Goal: Entertainment & Leisure: Consume media (video, audio)

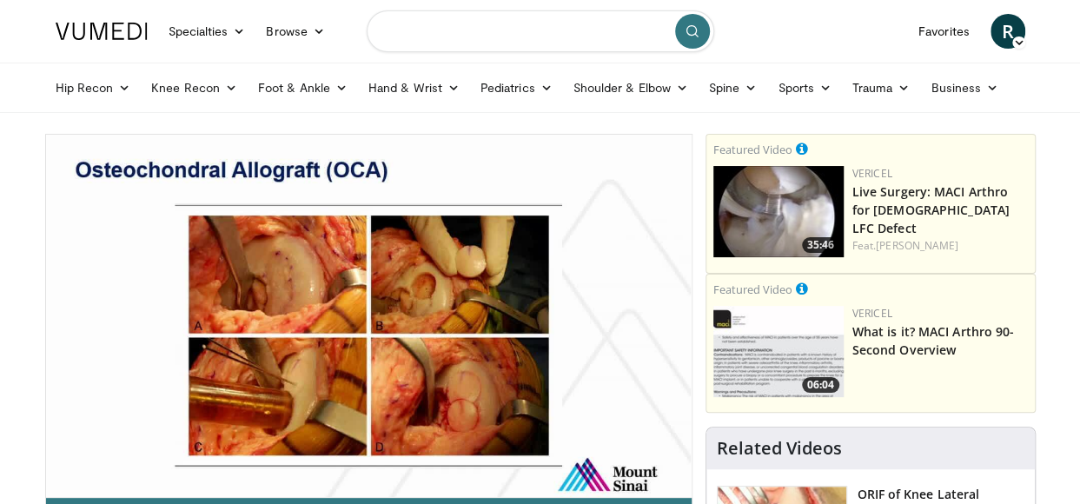
click at [517, 34] on input "Search topics, interventions" at bounding box center [541, 31] width 348 height 42
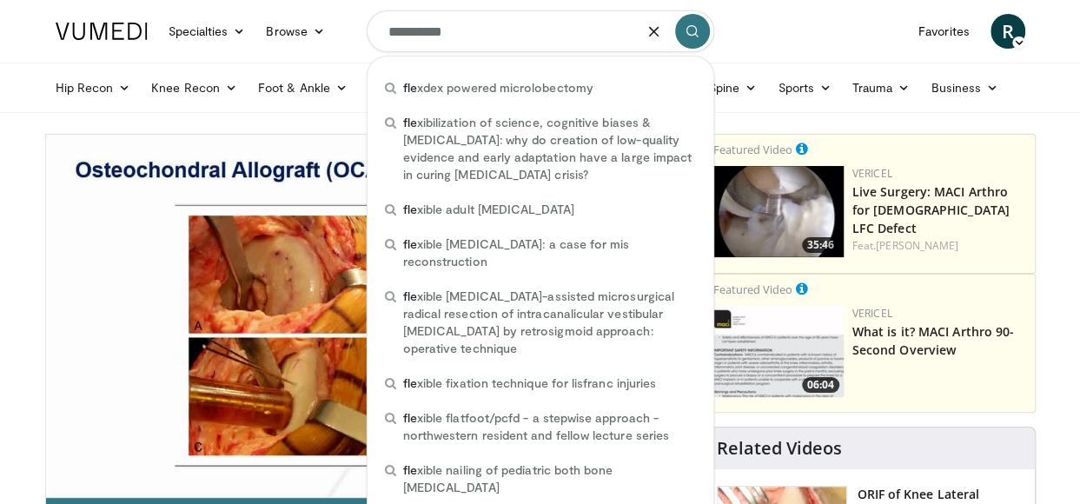
type input "**********"
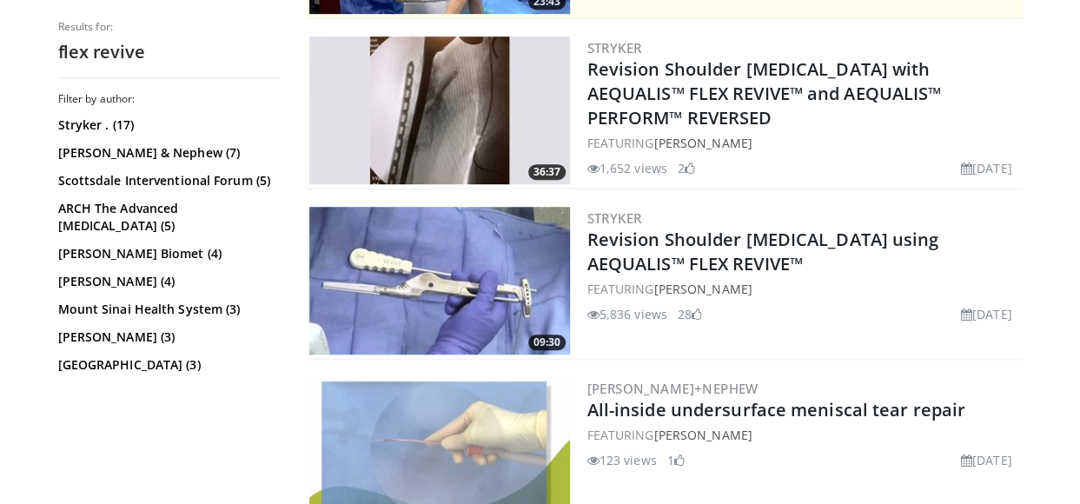
scroll to position [500, 0]
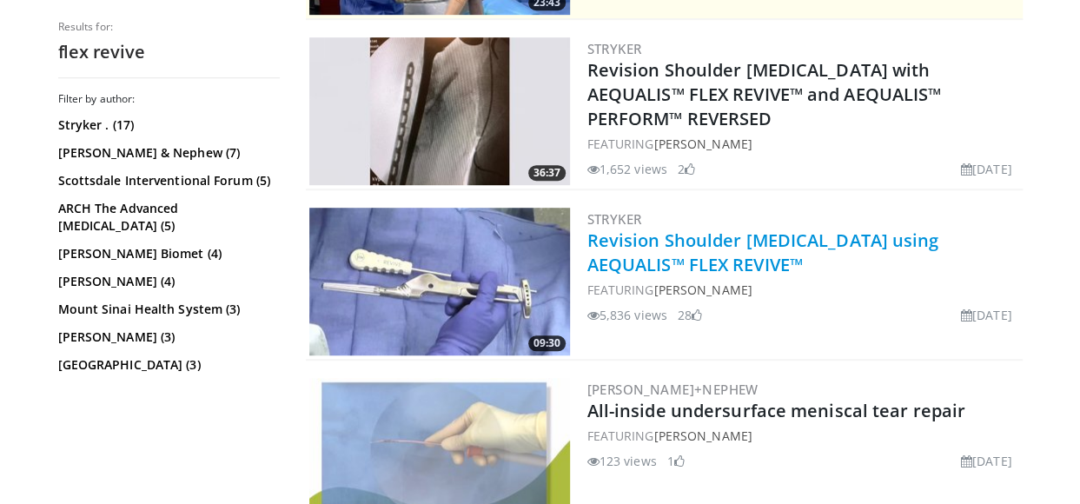
click at [775, 240] on link "Revision Shoulder [MEDICAL_DATA] using AEQUALIS™ FLEX REVIVE™" at bounding box center [763, 253] width 352 height 48
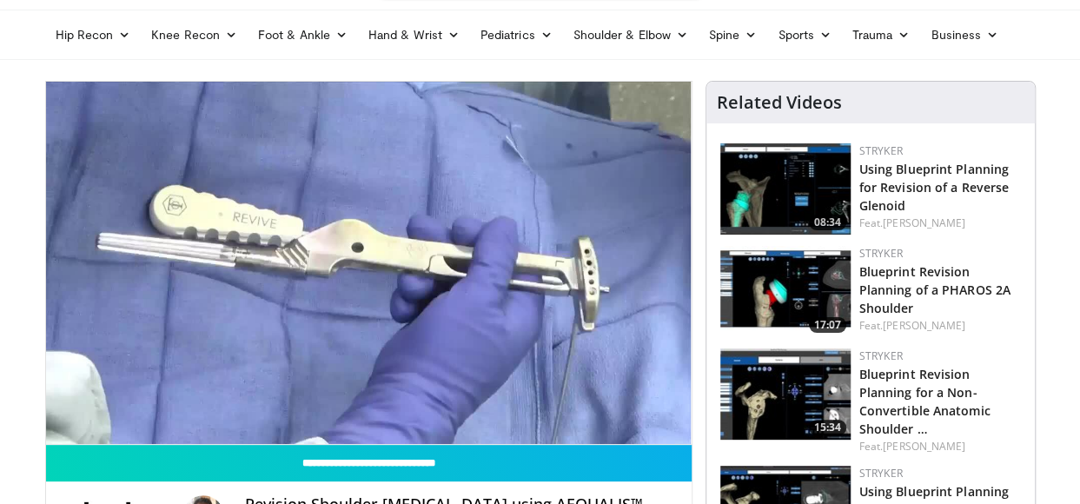
scroll to position [66, 0]
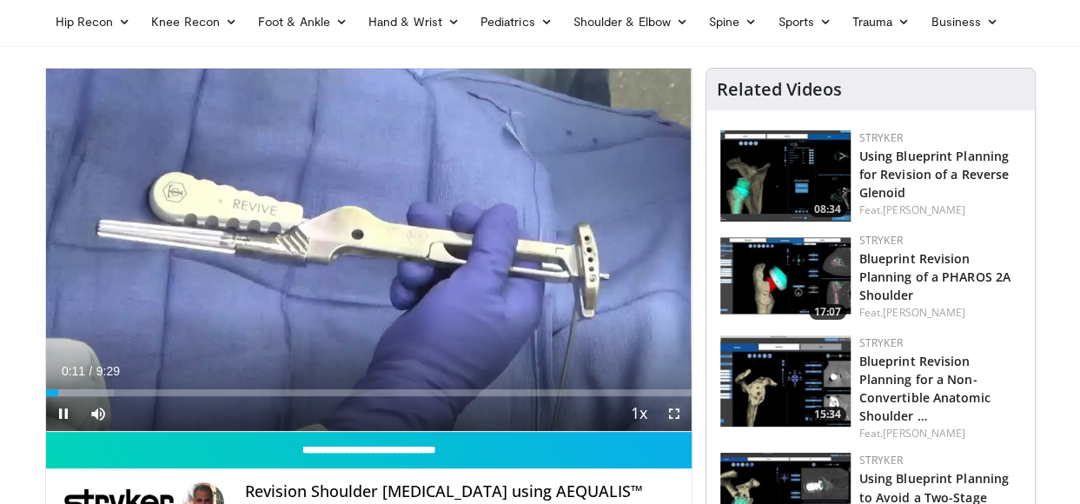
click at [673, 414] on span "Video Player" at bounding box center [674, 413] width 35 height 35
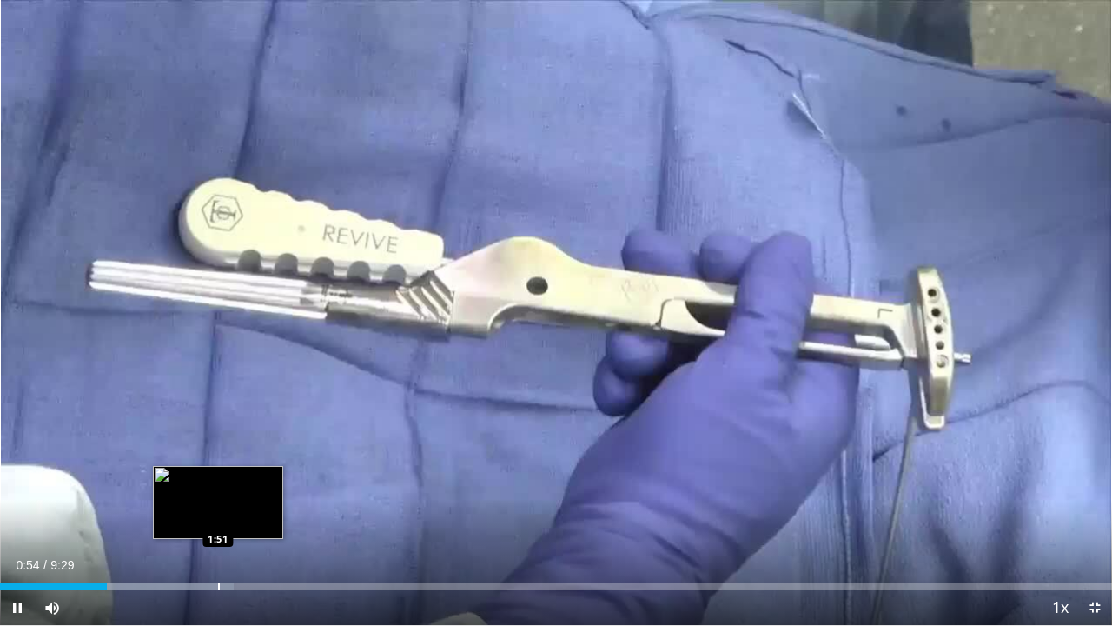
click at [218, 503] on div "Progress Bar" at bounding box center [219, 586] width 2 height 7
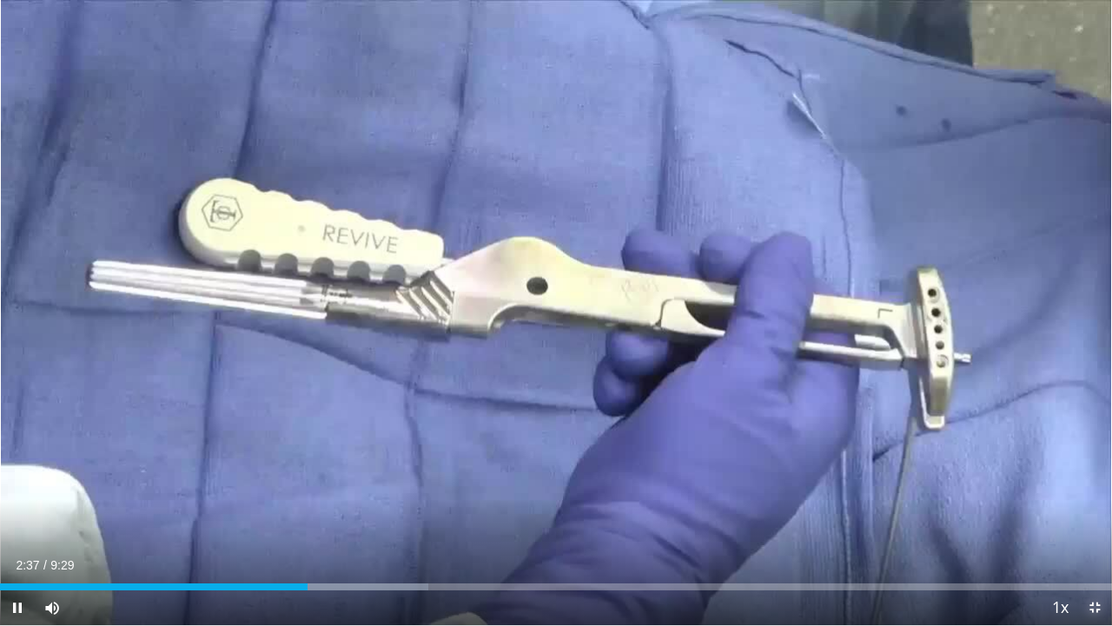
click at [1079, 503] on span "Video Player" at bounding box center [1095, 607] width 35 height 35
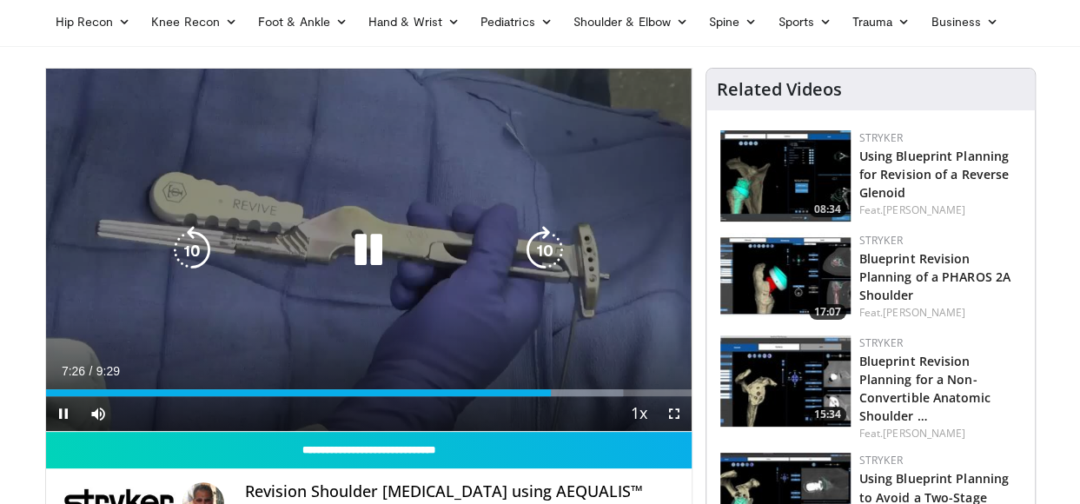
click at [377, 244] on icon "Video Player" at bounding box center [368, 250] width 49 height 49
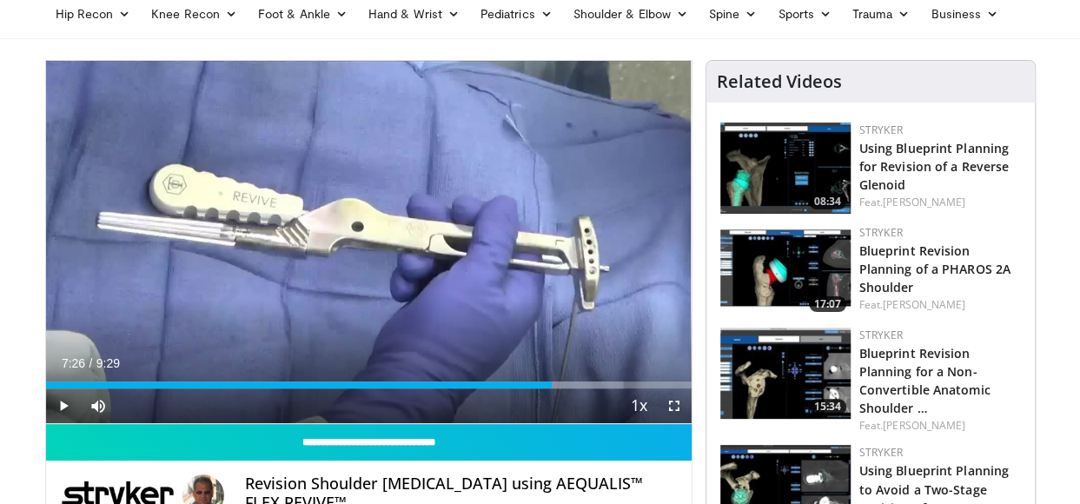
scroll to position [72, 0]
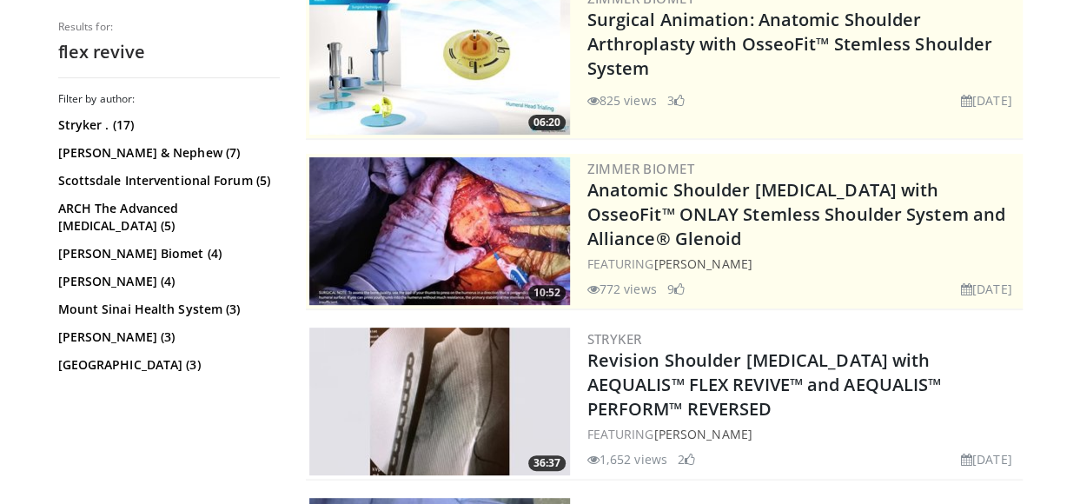
scroll to position [209, 0]
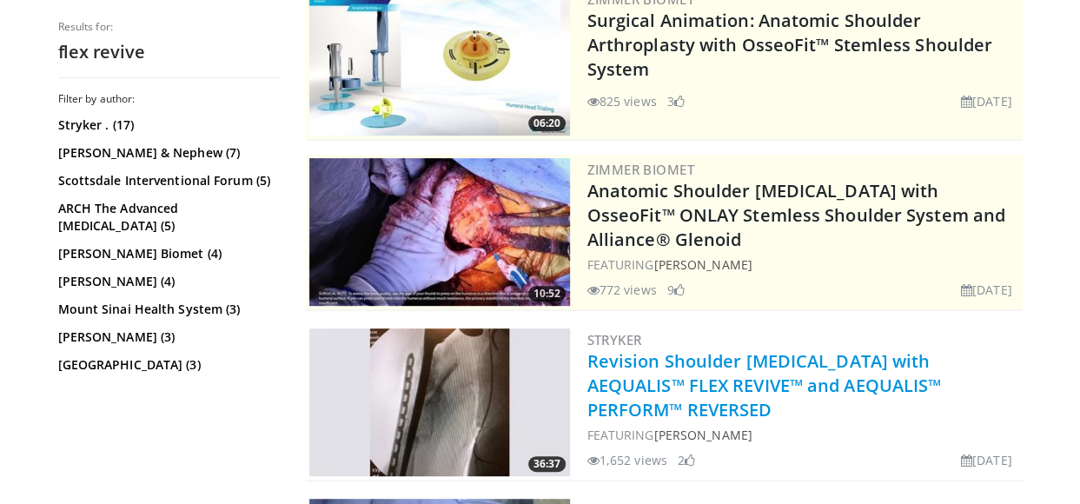
click at [753, 368] on link "Revision Shoulder Arthroplasty with AEQUALIS™ FLEX REVIVE™ and AEQUALIS™ PERFOR…" at bounding box center [764, 385] width 355 height 72
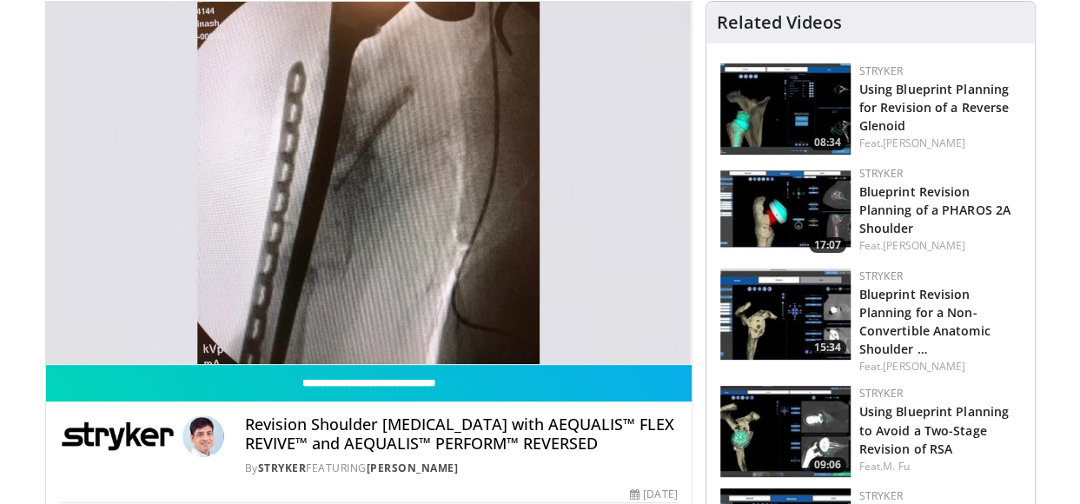
scroll to position [129, 0]
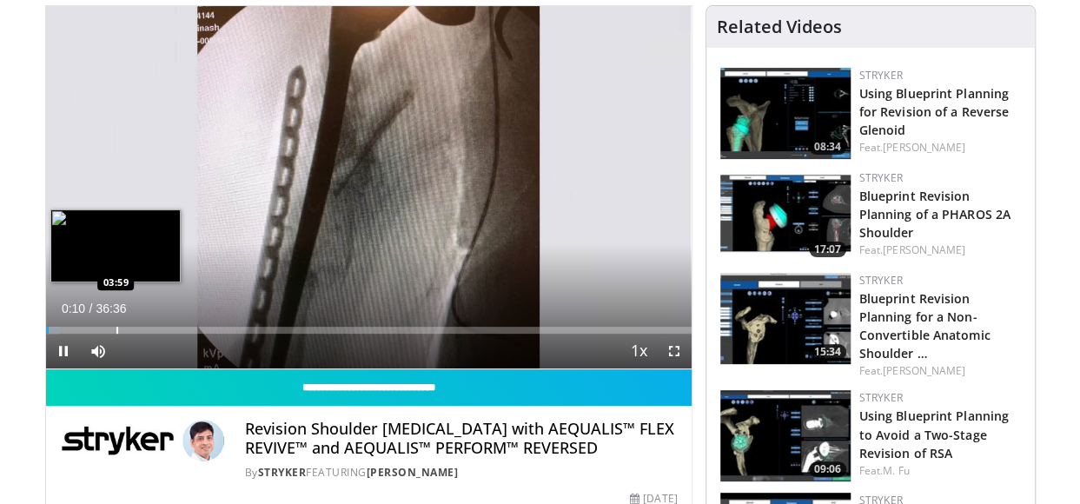
click at [116, 320] on div "Loaded : 2.25% 00:10 03:59" at bounding box center [369, 325] width 646 height 17
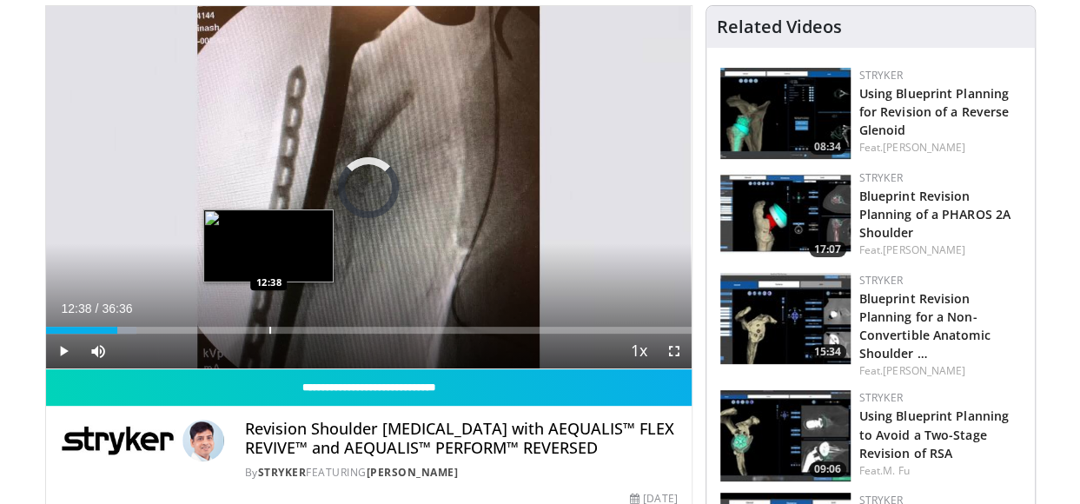
click at [269, 328] on div "Progress Bar" at bounding box center [270, 330] width 2 height 7
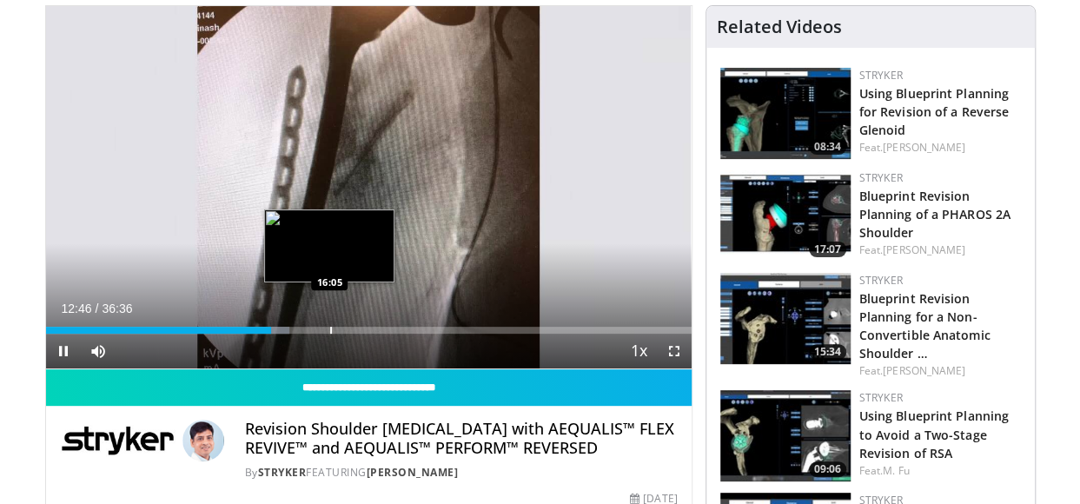
click at [330, 327] on div "Progress Bar" at bounding box center [331, 330] width 2 height 7
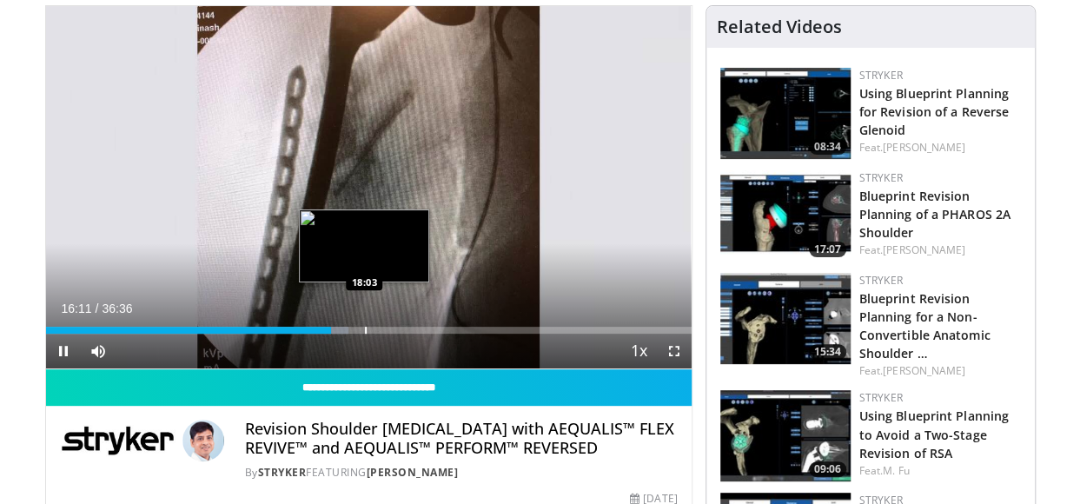
click at [363, 326] on div "Loaded : 46.96% 16:11 18:03" at bounding box center [369, 325] width 646 height 17
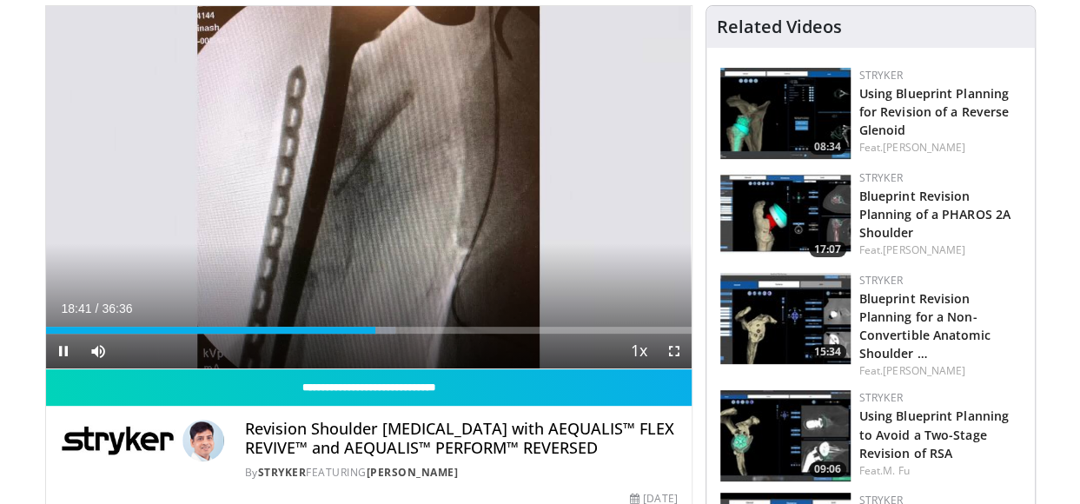
click at [300, 334] on div "Current Time 18:41 / Duration 36:36 Pause Skip Backward Skip Forward Mute Loade…" at bounding box center [369, 351] width 646 height 35
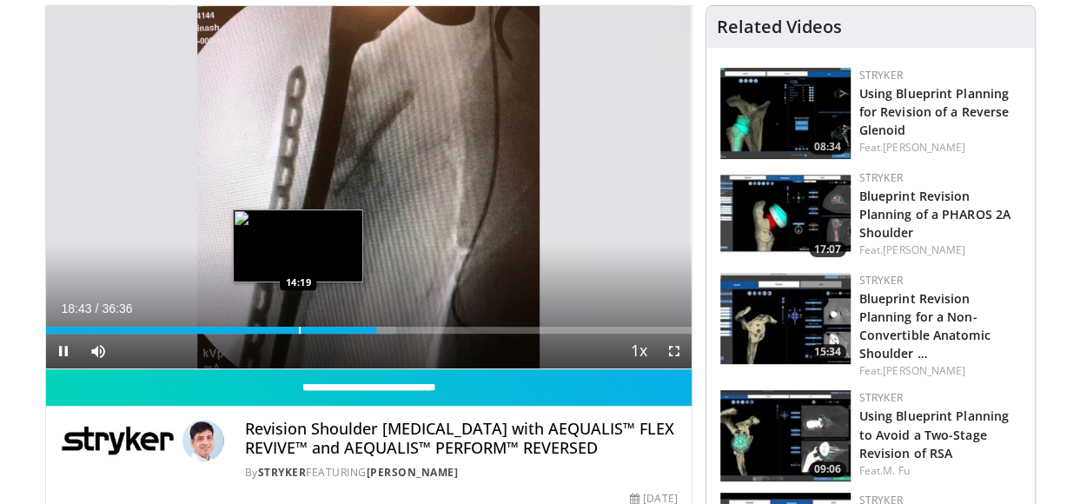
click at [299, 323] on div "Loaded : 54.17% 18:43 14:19" at bounding box center [369, 325] width 646 height 17
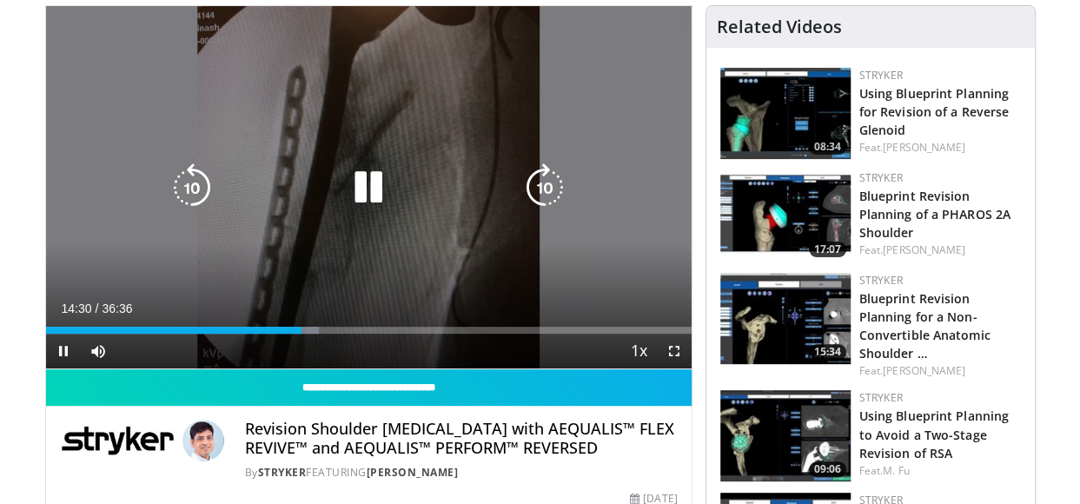
click at [551, 185] on icon "Video Player" at bounding box center [545, 187] width 49 height 49
click at [548, 187] on icon "Video Player" at bounding box center [545, 187] width 49 height 49
click at [547, 177] on icon "Video Player" at bounding box center [545, 187] width 49 height 49
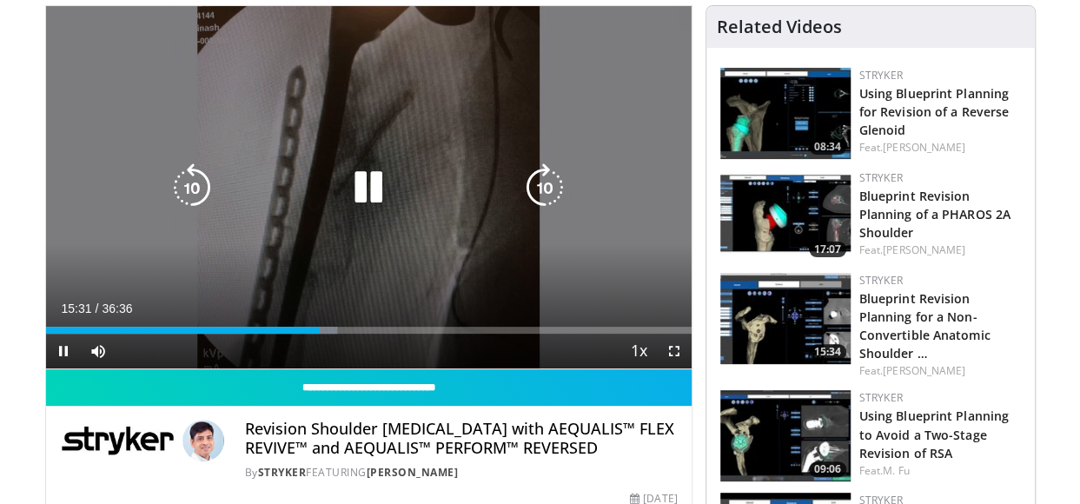
drag, startPoint x: 547, startPoint y: 177, endPoint x: 529, endPoint y: 126, distance: 54.4
click at [529, 126] on div "40 seconds Tap to unmute" at bounding box center [369, 187] width 646 height 362
click at [549, 199] on icon "Video Player" at bounding box center [545, 187] width 49 height 49
click at [364, 182] on icon "Video Player" at bounding box center [368, 187] width 49 height 49
click at [542, 189] on icon "Video Player" at bounding box center [545, 187] width 49 height 49
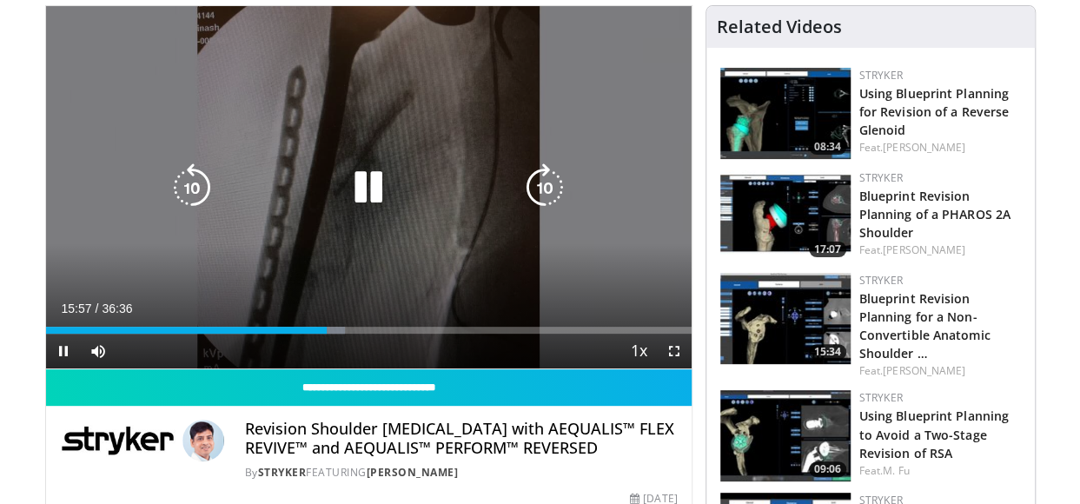
click at [535, 176] on icon "Video Player" at bounding box center [545, 187] width 49 height 49
click at [544, 187] on icon "Video Player" at bounding box center [545, 187] width 49 height 49
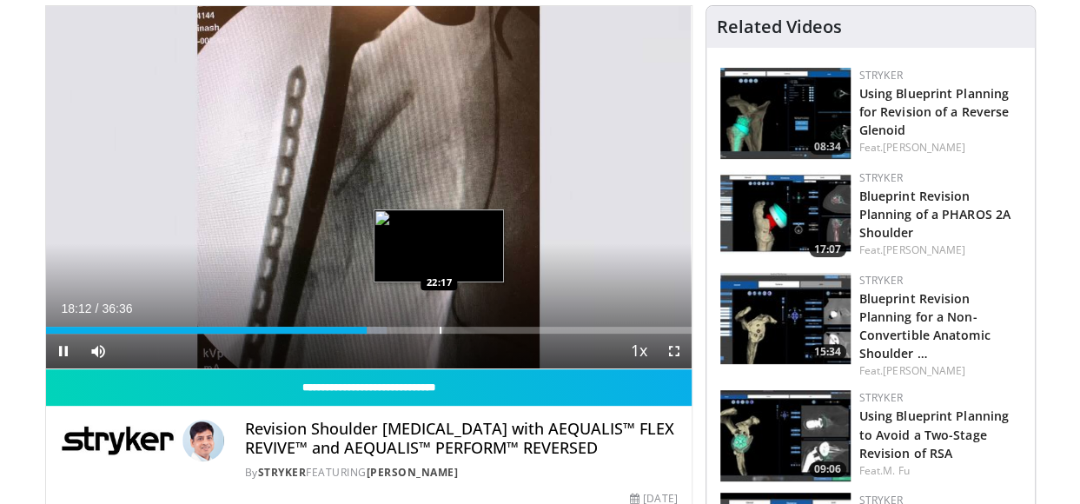
click at [440, 328] on div "Progress Bar" at bounding box center [441, 330] width 2 height 7
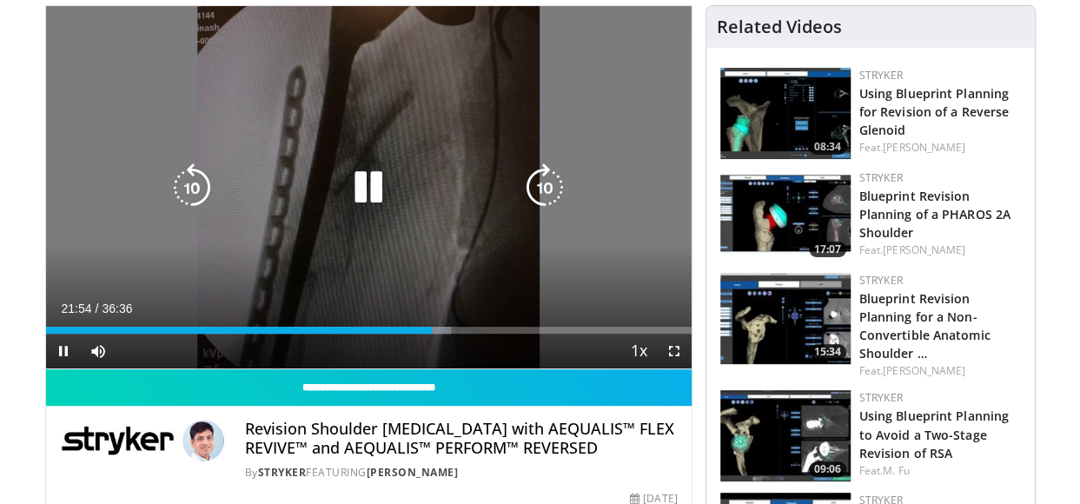
click at [552, 196] on icon "Video Player" at bounding box center [545, 187] width 49 height 49
click at [360, 180] on icon "Video Player" at bounding box center [368, 187] width 49 height 49
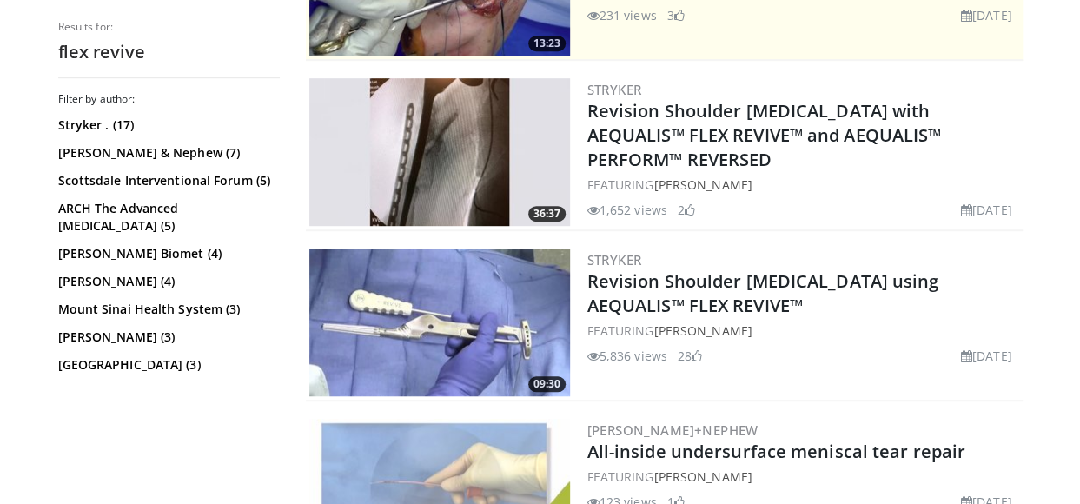
scroll to position [461, 0]
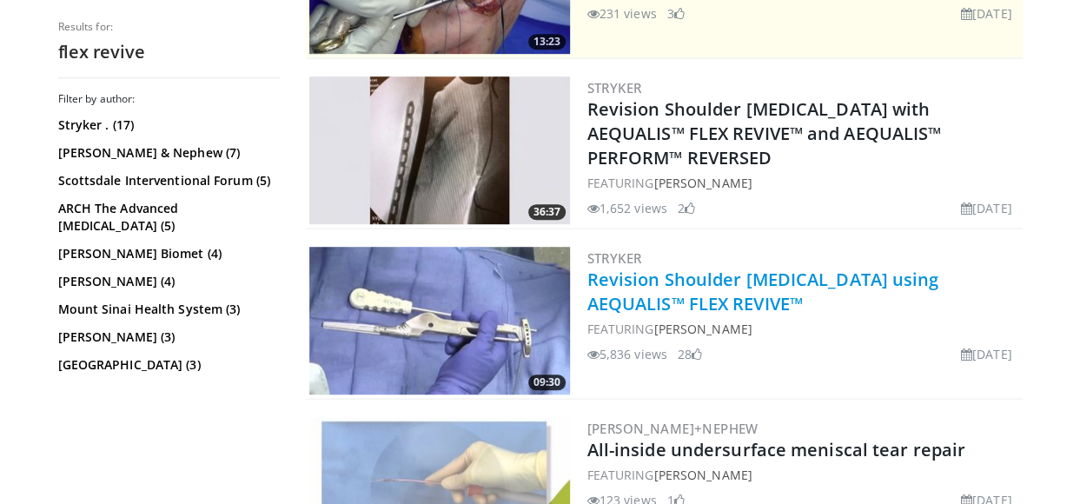
click at [664, 285] on link "Revision Shoulder [MEDICAL_DATA] using AEQUALIS™ FLEX REVIVE™" at bounding box center [763, 292] width 352 height 48
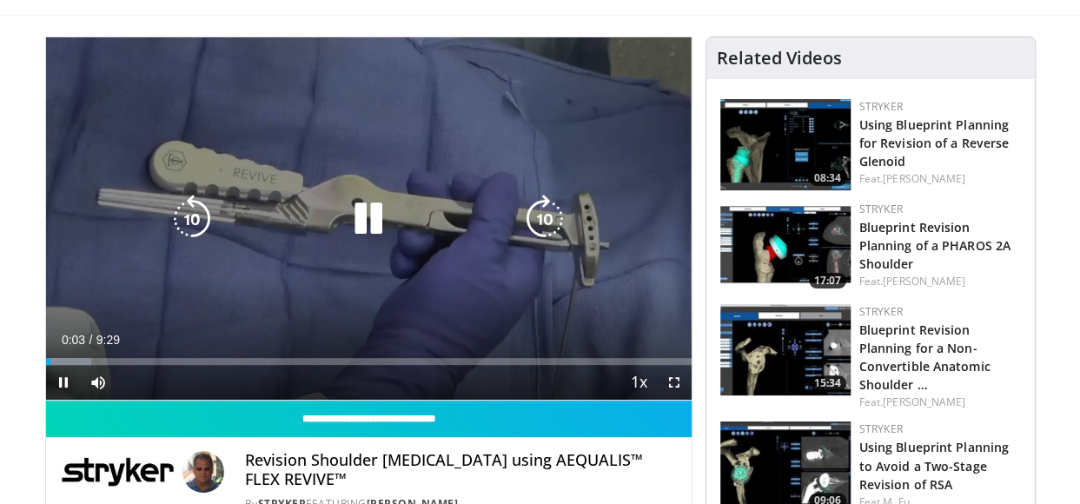
scroll to position [96, 0]
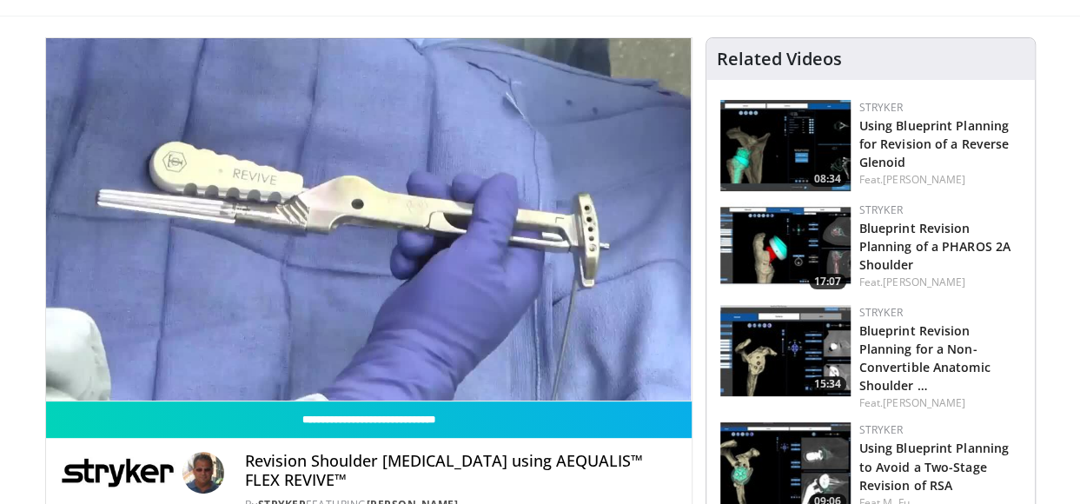
click at [79, 364] on div "10 seconds Tap to unmute" at bounding box center [369, 219] width 646 height 362
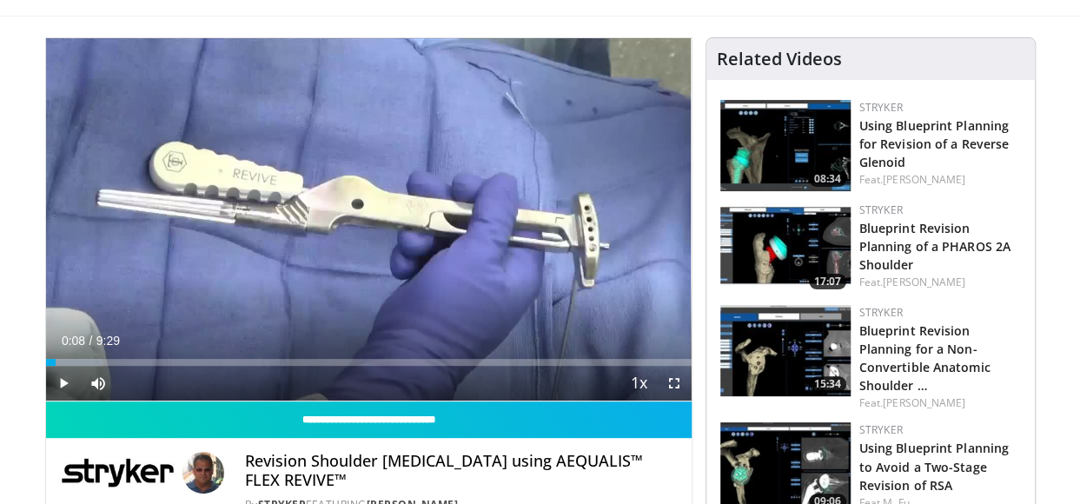
click at [63, 382] on span "Video Player" at bounding box center [63, 383] width 35 height 35
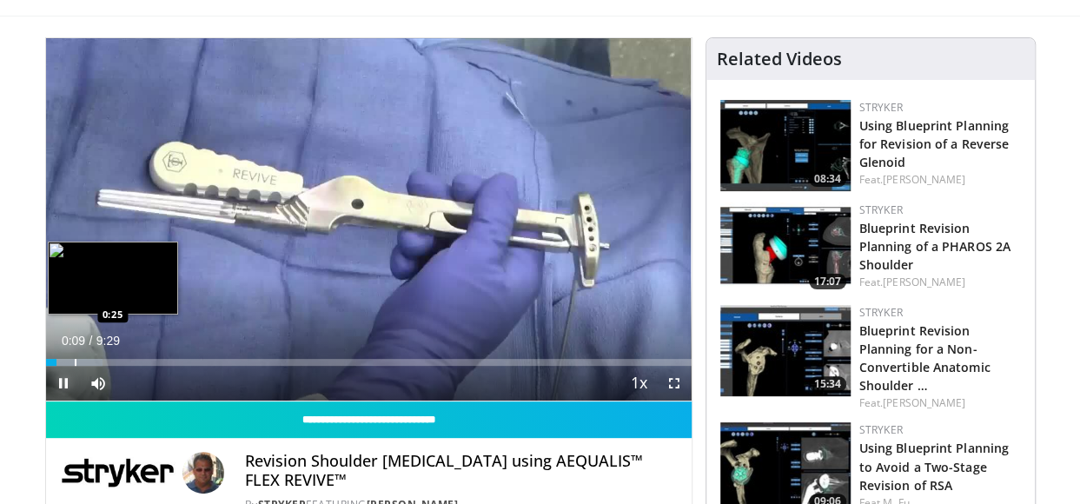
click at [75, 360] on div "Progress Bar" at bounding box center [76, 362] width 2 height 7
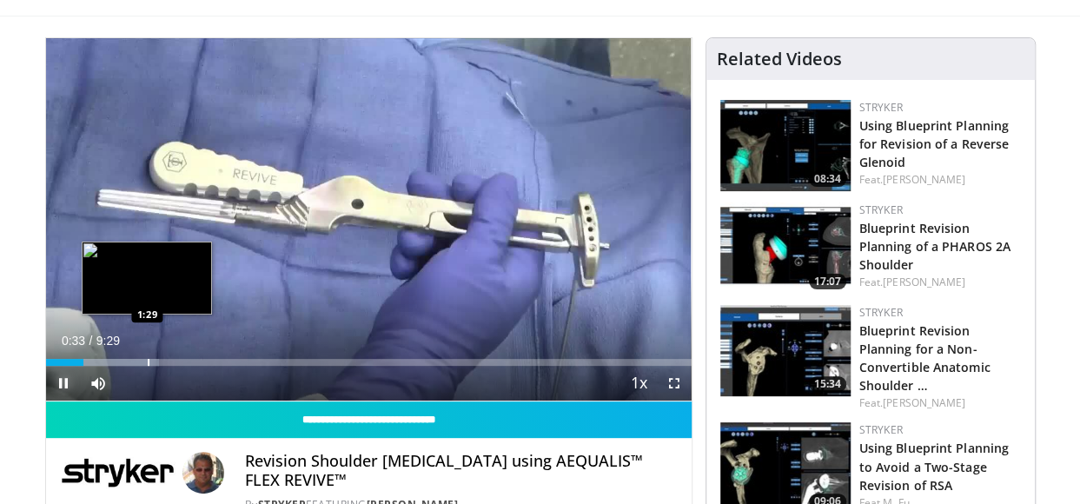
click at [148, 361] on div "Progress Bar" at bounding box center [149, 362] width 2 height 7
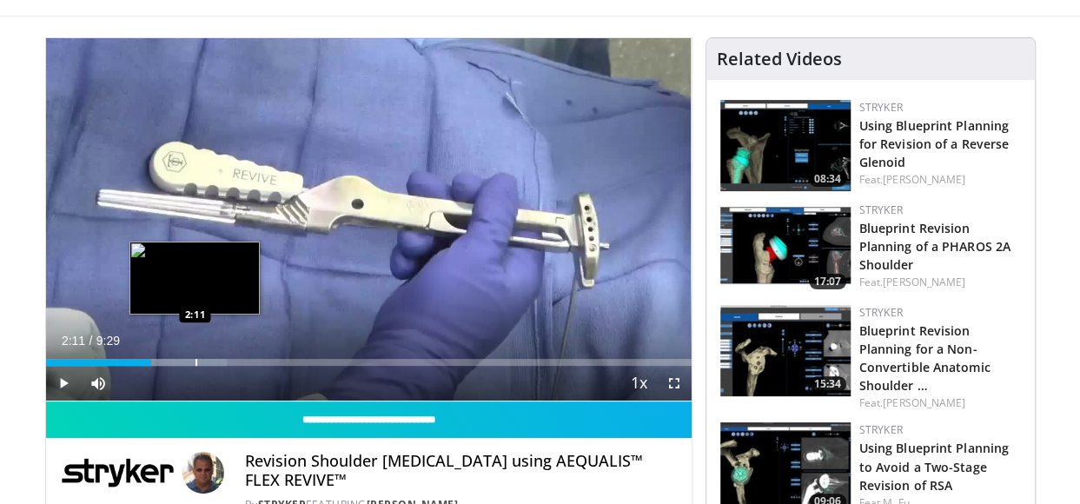
click at [194, 362] on div "Progress Bar" at bounding box center [171, 362] width 112 height 7
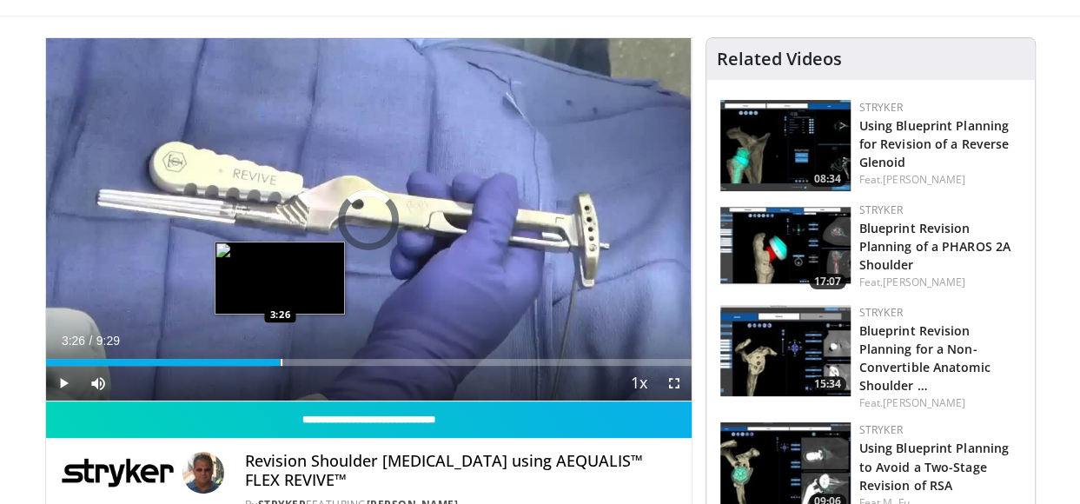
click at [281, 359] on div "Progress Bar" at bounding box center [282, 362] width 2 height 7
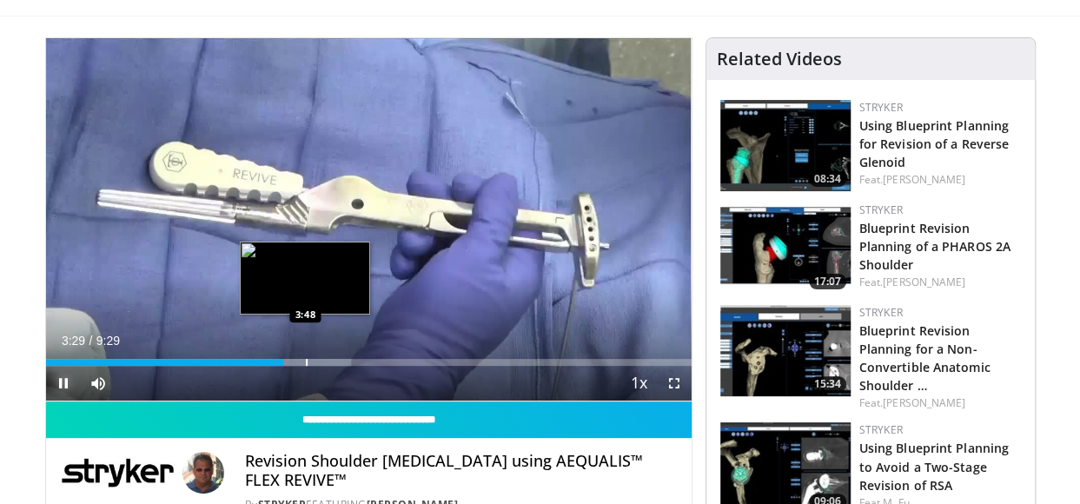
click at [306, 359] on div "Progress Bar" at bounding box center [307, 362] width 2 height 7
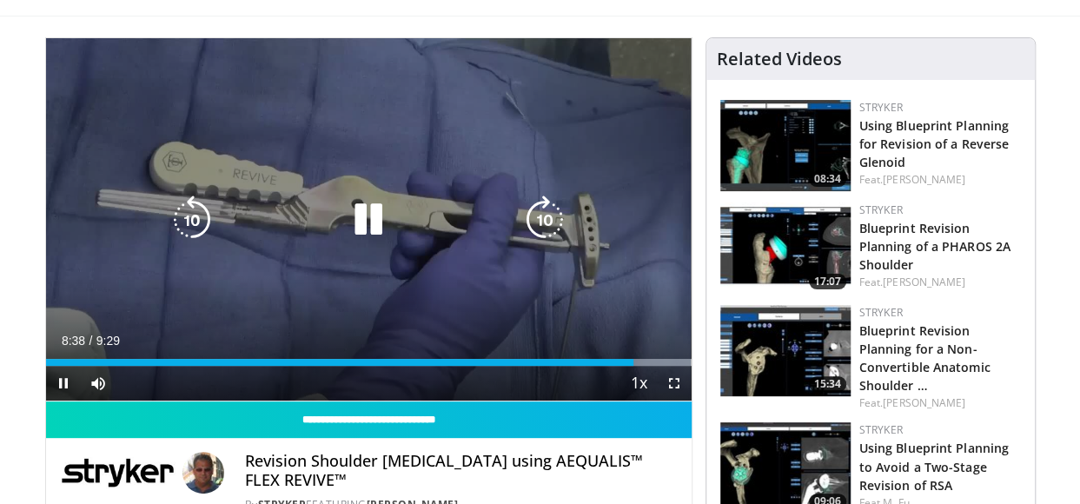
click at [381, 216] on icon "Video Player" at bounding box center [368, 220] width 49 height 49
